Goal: Information Seeking & Learning: Learn about a topic

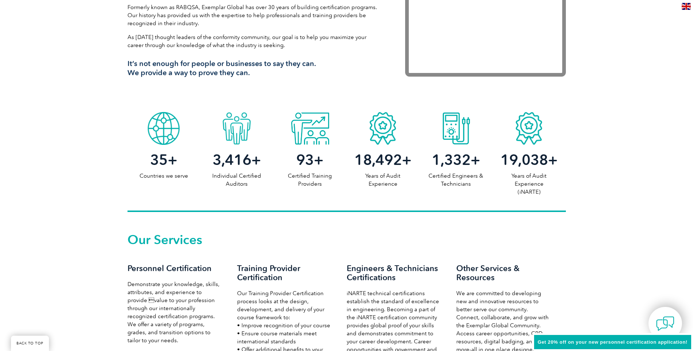
scroll to position [305, 0]
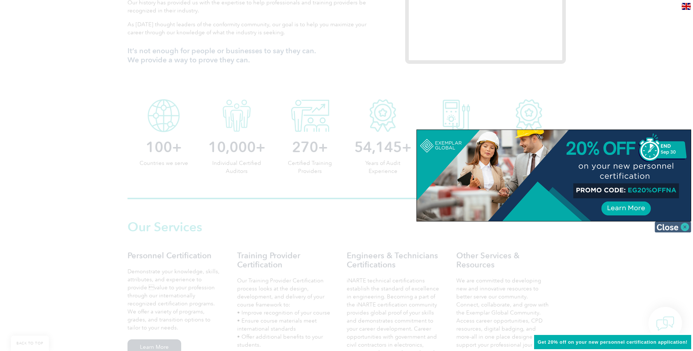
click at [671, 229] on img at bounding box center [672, 227] width 37 height 11
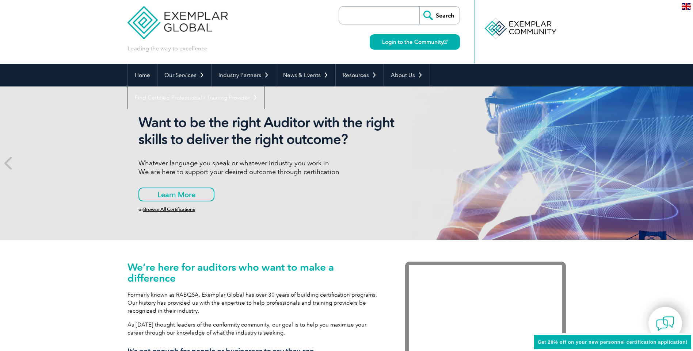
scroll to position [0, 0]
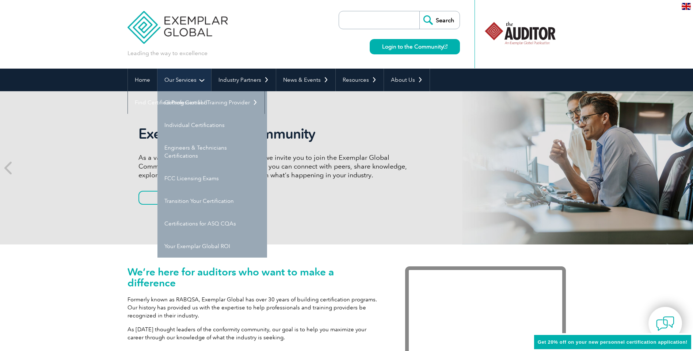
click at [178, 81] on link "Our Services" at bounding box center [184, 80] width 54 height 23
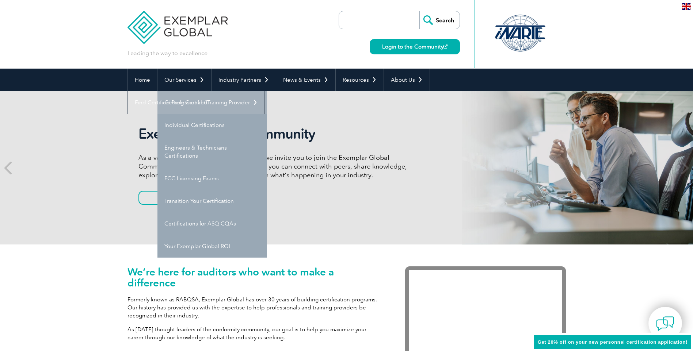
click at [181, 102] on link "Getting Certified" at bounding box center [212, 102] width 110 height 23
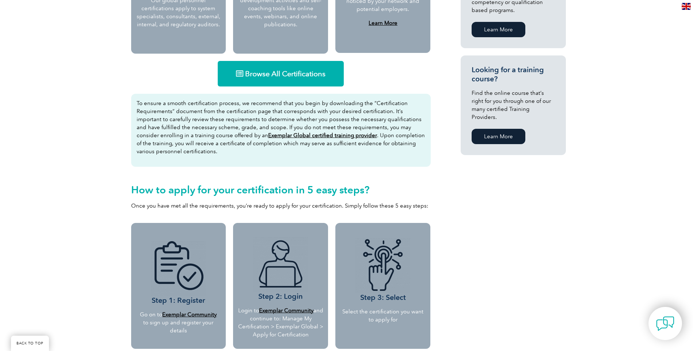
scroll to position [502, 0]
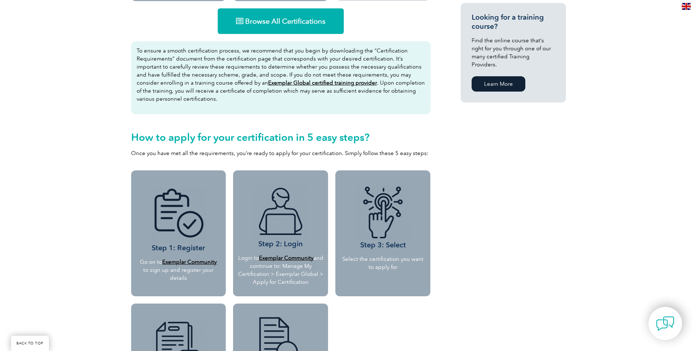
click at [291, 22] on span "Browse All Certifications" at bounding box center [285, 21] width 80 height 7
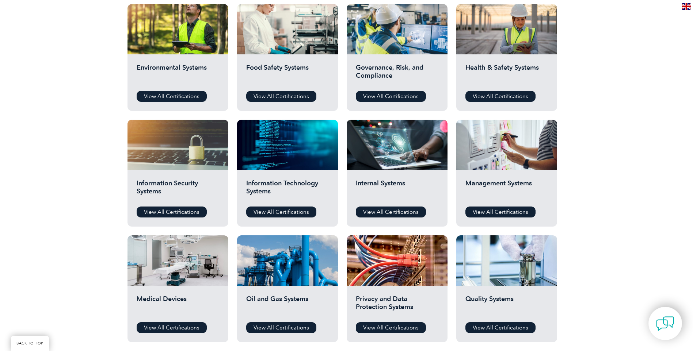
scroll to position [256, 0]
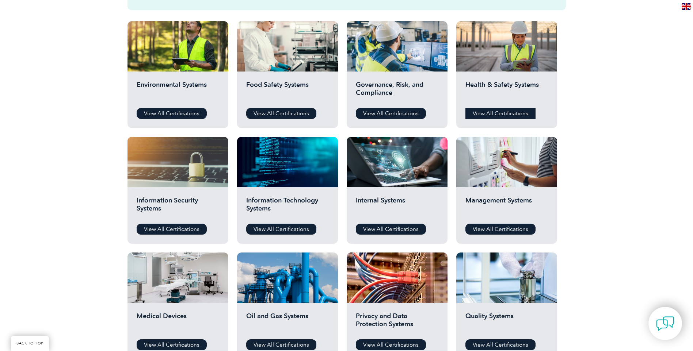
click at [492, 115] on link "View All Certifications" at bounding box center [500, 113] width 70 height 11
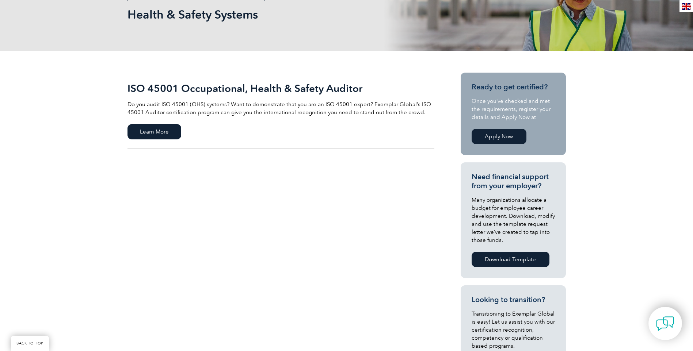
scroll to position [110, 0]
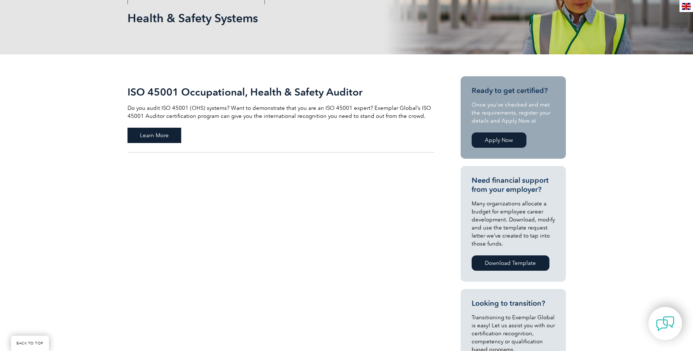
click at [151, 131] on span "Learn More" at bounding box center [154, 135] width 54 height 15
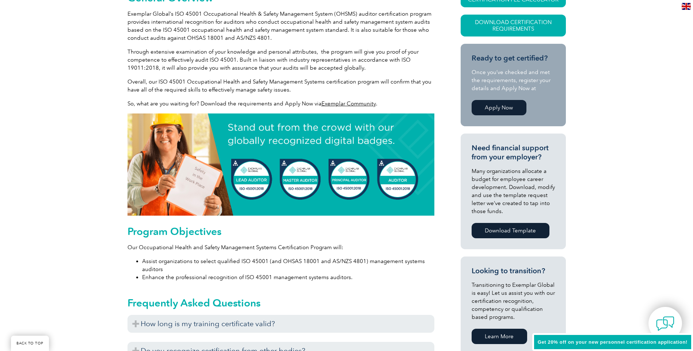
scroll to position [211, 0]
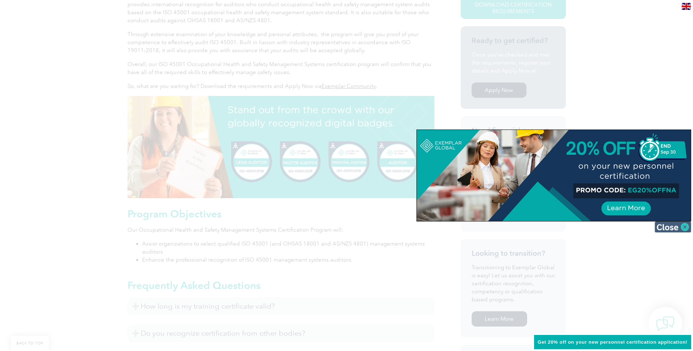
click at [666, 225] on img at bounding box center [672, 227] width 37 height 11
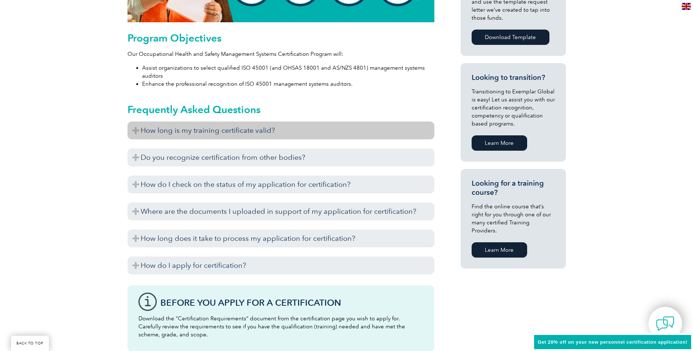
scroll to position [394, 0]
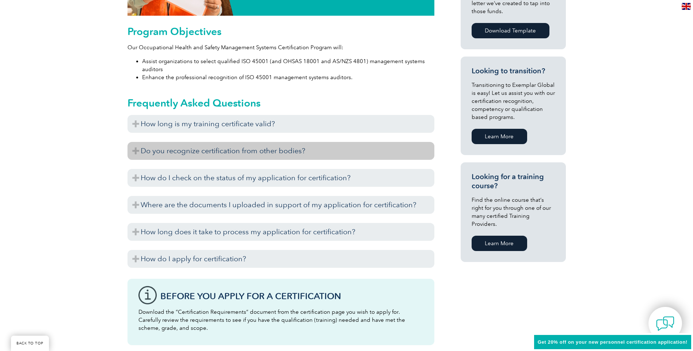
click at [152, 142] on h3 "Do you recognize certification from other bodies?" at bounding box center [280, 151] width 307 height 18
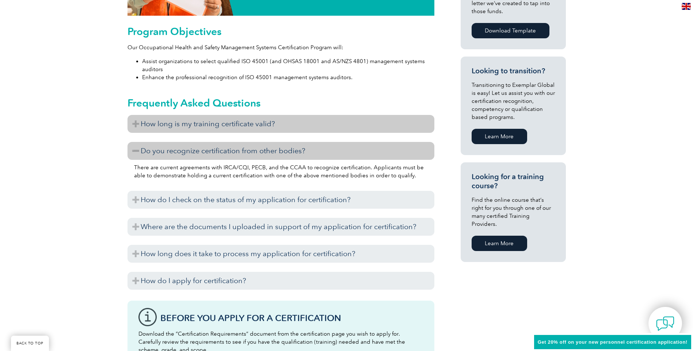
click at [134, 127] on h3 "How long is my training certificate valid?" at bounding box center [280, 124] width 307 height 18
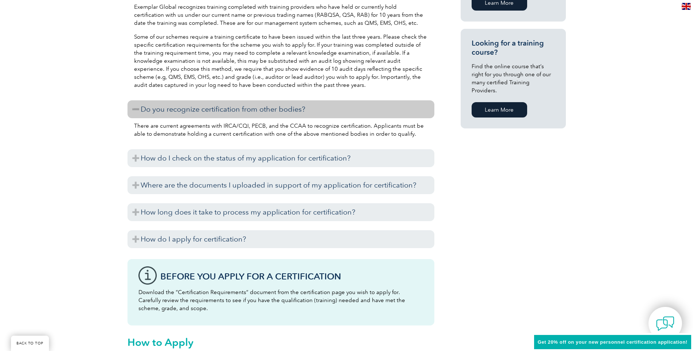
scroll to position [576, 0]
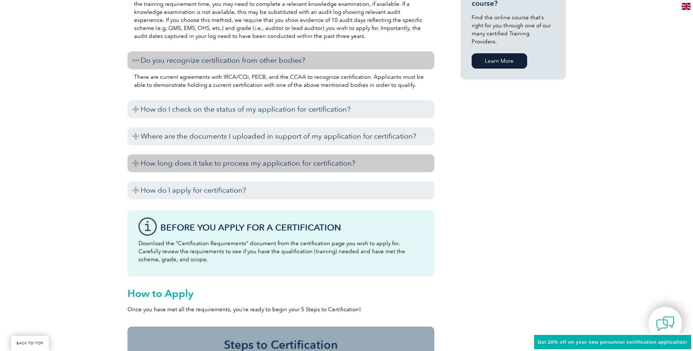
click at [165, 165] on h3 "How long does it take to process my application for certification?" at bounding box center [280, 163] width 307 height 18
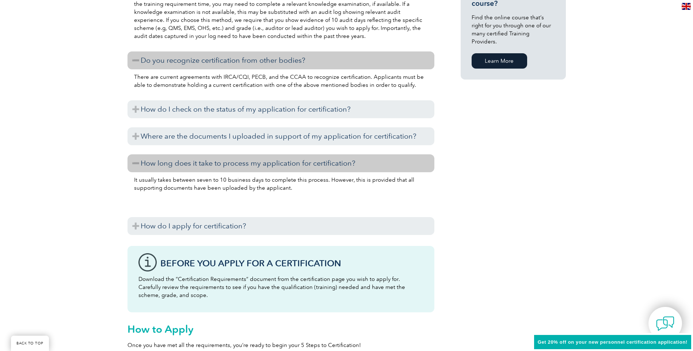
click at [163, 164] on h3 "How long does it take to process my application for certification?" at bounding box center [280, 163] width 307 height 18
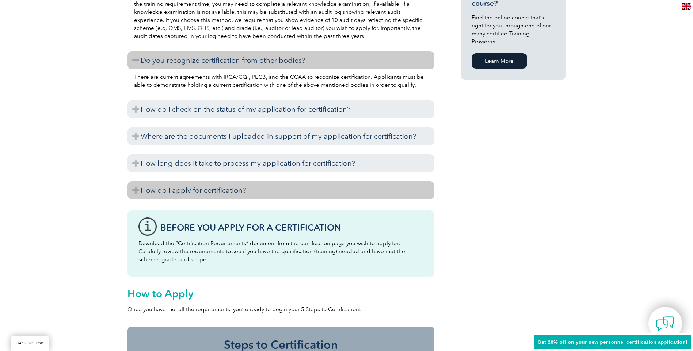
click at [183, 187] on h3 "How do I apply for certification?" at bounding box center [280, 190] width 307 height 18
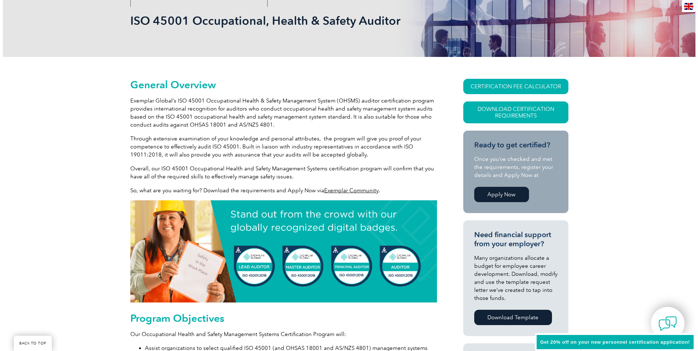
scroll to position [110, 0]
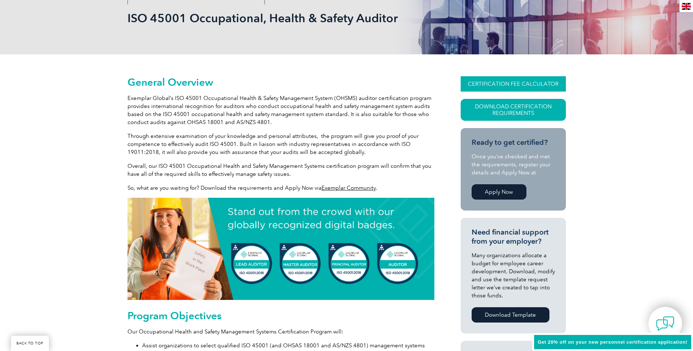
click at [520, 83] on link "CERTIFICATION FEE CALCULATOR" at bounding box center [512, 83] width 105 height 15
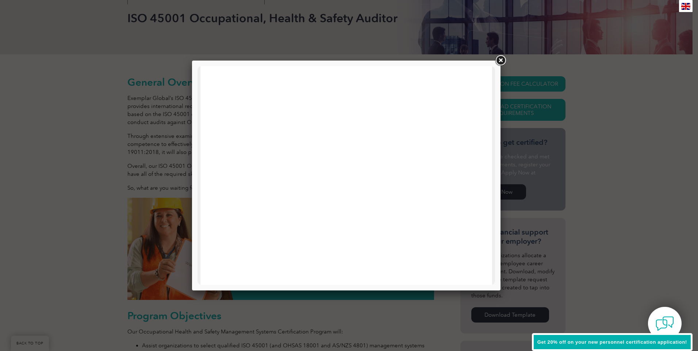
scroll to position [146, 0]
click at [498, 57] on link at bounding box center [500, 60] width 13 height 13
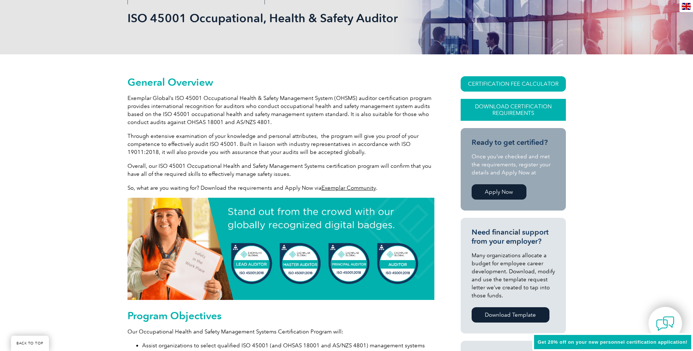
click at [505, 112] on link "Download Certification Requirements" at bounding box center [512, 110] width 105 height 22
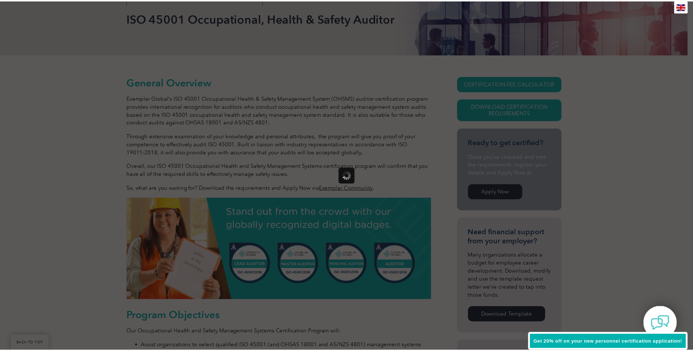
scroll to position [0, 0]
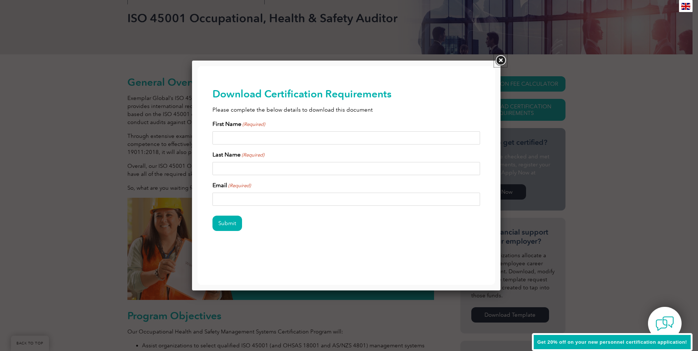
click at [505, 60] on link at bounding box center [500, 60] width 13 height 13
